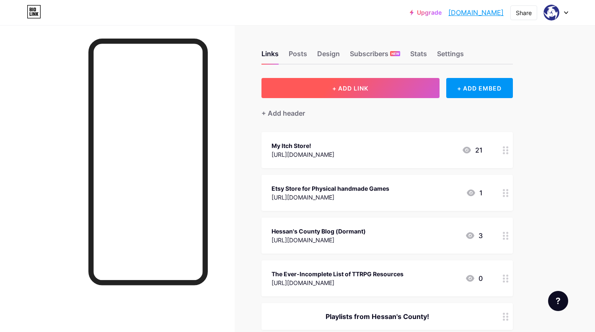
click at [377, 87] on button "+ ADD LINK" at bounding box center [350, 88] width 178 height 20
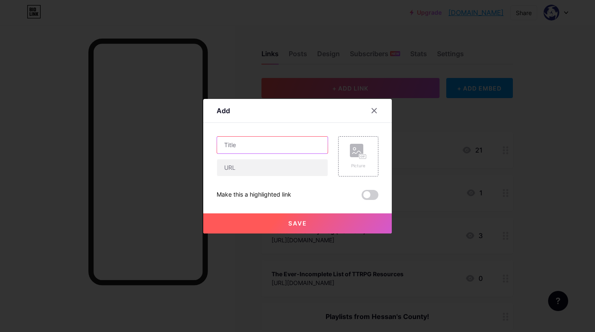
click at [315, 149] on input "text" at bounding box center [272, 145] width 111 height 17
type input "Designed in the DMV Website"
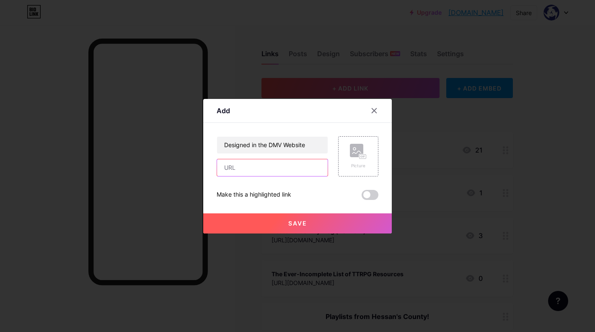
click at [277, 172] on input "text" at bounding box center [272, 167] width 111 height 17
paste input "[URL][DOMAIN_NAME]"
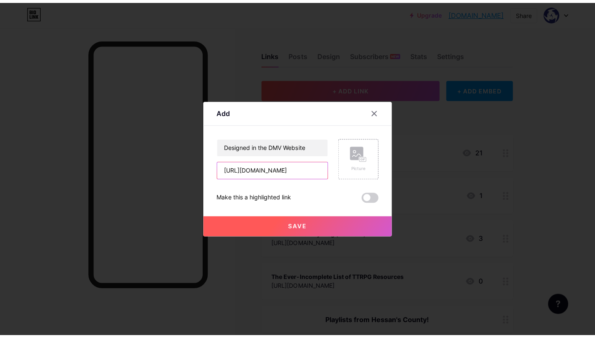
scroll to position [0, 3]
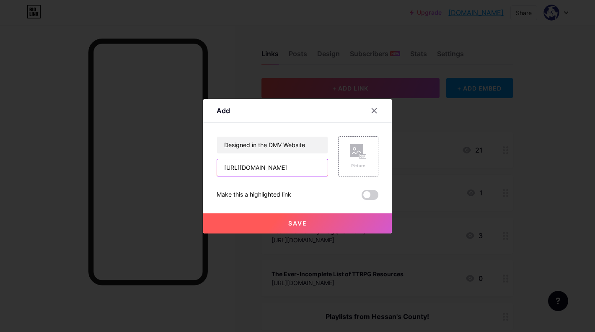
type input "[URL][DOMAIN_NAME]"
click at [355, 152] on rect at bounding box center [356, 150] width 13 height 13
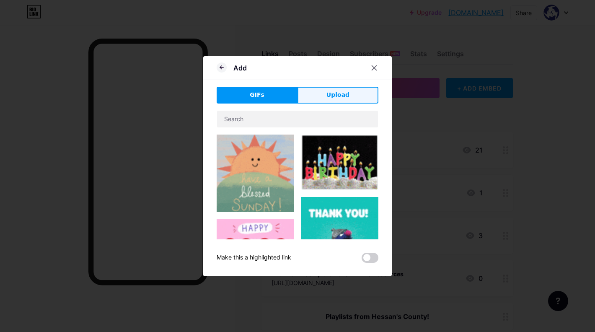
click at [349, 96] on button "Upload" at bounding box center [337, 95] width 81 height 17
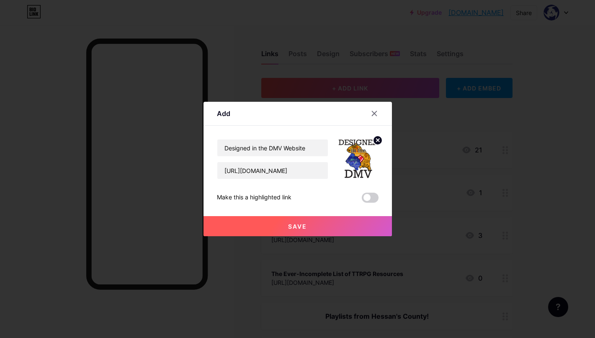
click at [295, 227] on span "Save" at bounding box center [297, 226] width 19 height 7
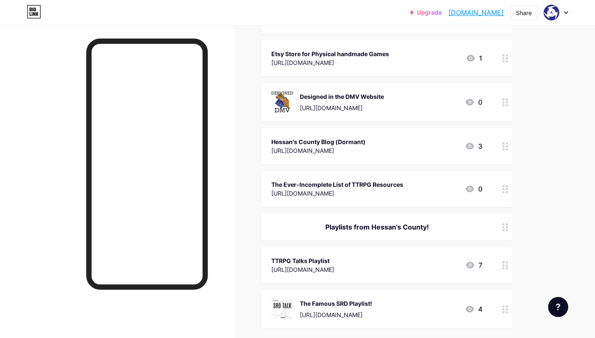
scroll to position [0, 0]
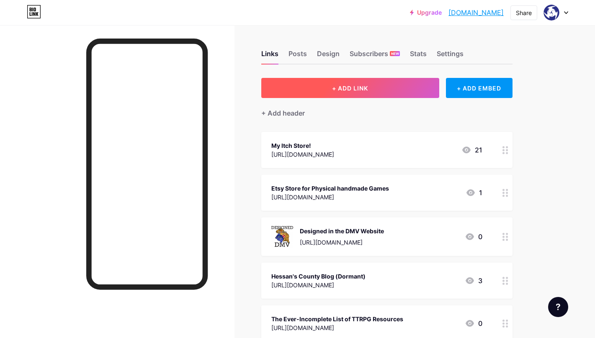
click at [396, 90] on button "+ ADD LINK" at bounding box center [350, 88] width 178 height 20
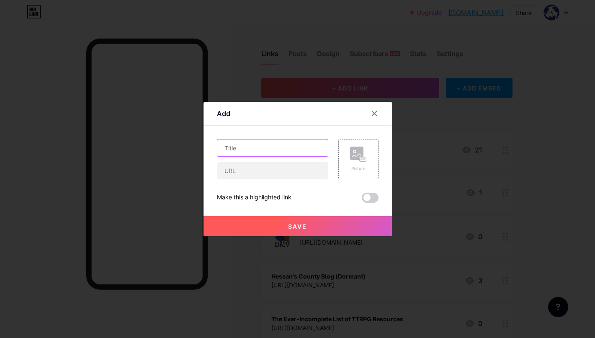
click at [268, 148] on input "text" at bounding box center [272, 148] width 111 height 17
type input "Character Creation Systems"
click at [248, 171] on input "text" at bounding box center [272, 170] width 111 height 17
paste input "[URL][DOMAIN_NAME]"
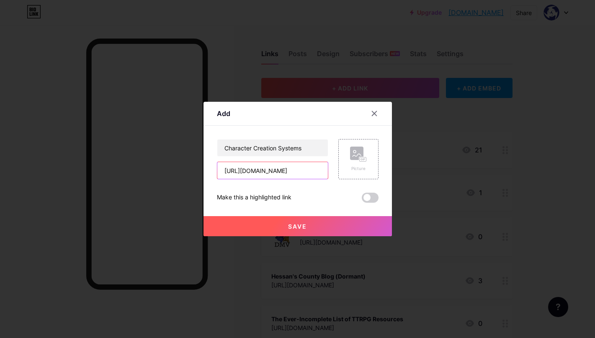
type input "[URL][DOMAIN_NAME]"
click at [290, 229] on span "Save" at bounding box center [297, 226] width 19 height 7
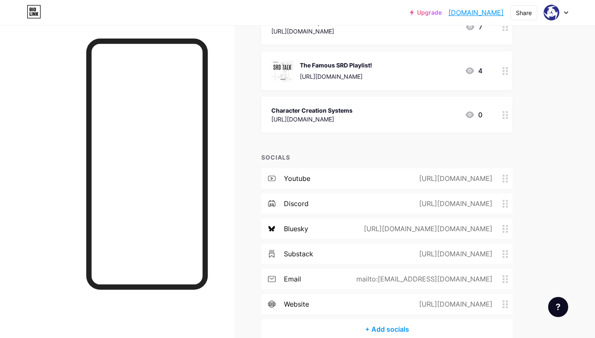
scroll to position [0, 0]
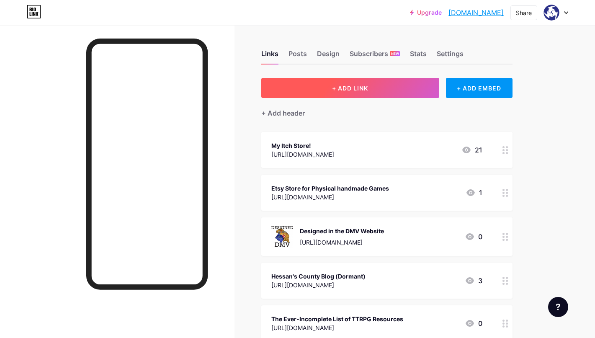
click at [353, 92] on button "+ ADD LINK" at bounding box center [350, 88] width 178 height 20
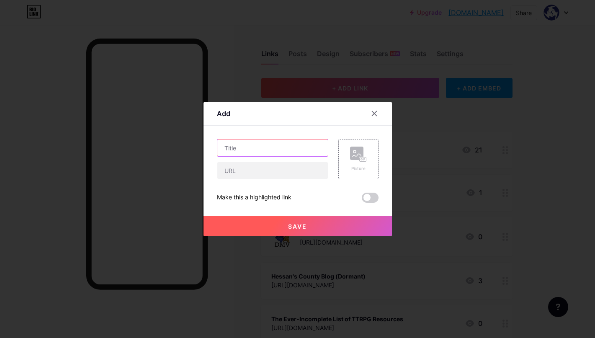
click at [282, 147] on input "text" at bounding box center [272, 148] width 111 height 17
type input "Videos Featuring My Games"
click at [274, 176] on input "text" at bounding box center [272, 170] width 111 height 17
paste input "[URL][DOMAIN_NAME]"
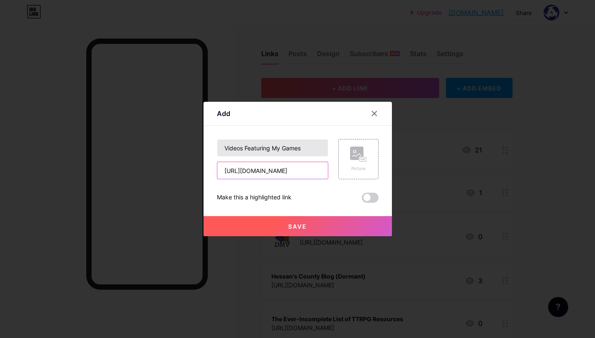
type input "[URL][DOMAIN_NAME]"
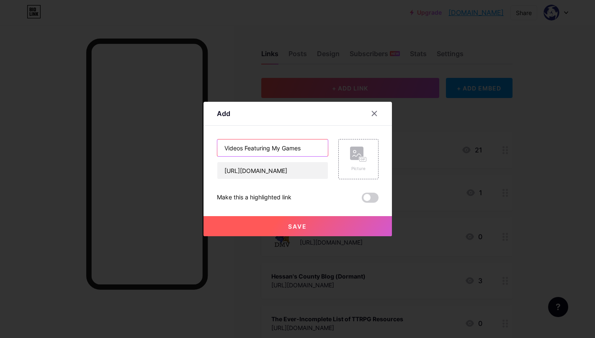
click at [317, 146] on input "Videos Featuring My Games" at bounding box center [272, 148] width 111 height 17
click at [314, 150] on input "Videos Featuring My Games" at bounding box center [272, 148] width 111 height 17
type input "Videos Featuring My Games!"
click at [296, 227] on span "Save" at bounding box center [297, 226] width 19 height 7
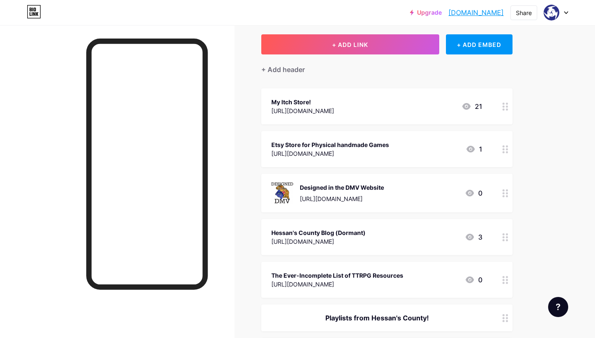
scroll to position [0, 0]
